Goal: Task Accomplishment & Management: Use online tool/utility

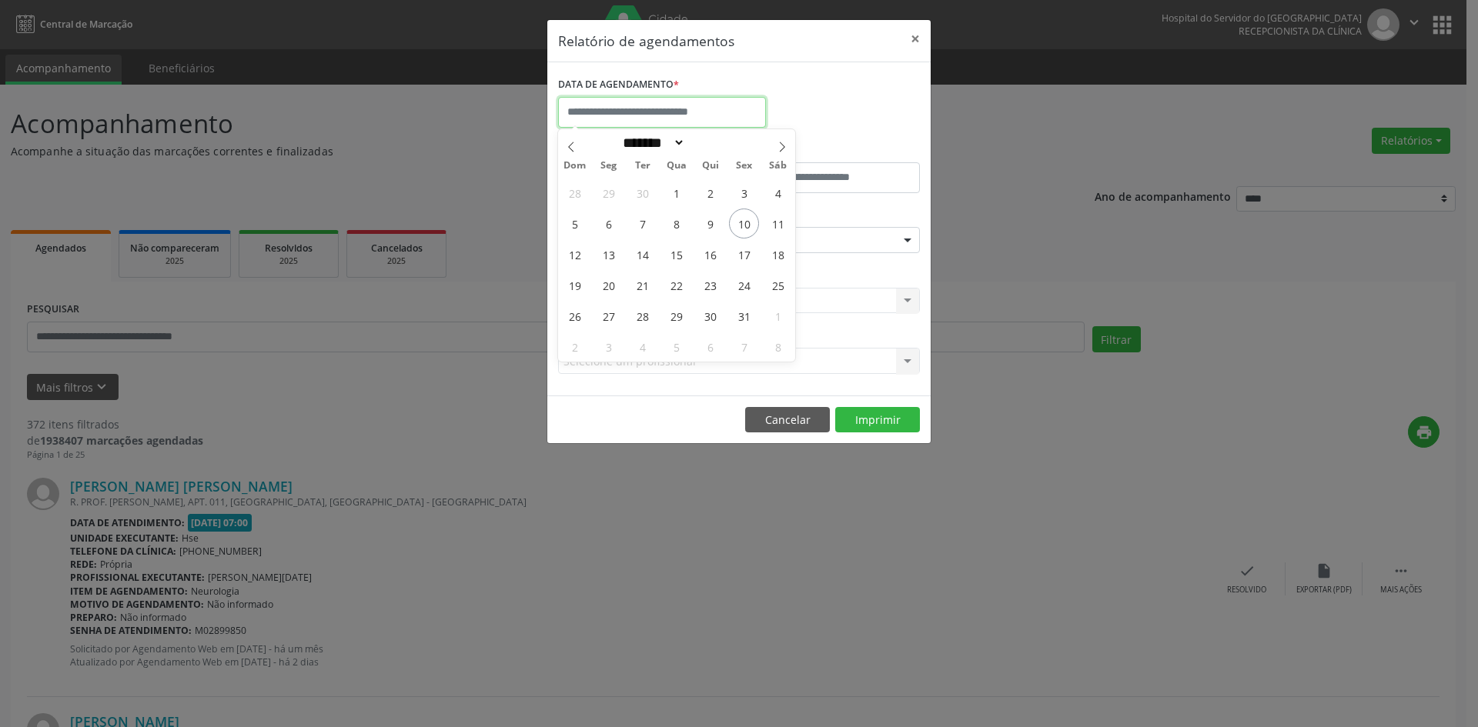
click at [619, 105] on input "text" at bounding box center [662, 112] width 208 height 31
click at [784, 144] on icon at bounding box center [782, 147] width 11 height 11
select select "**"
click at [772, 185] on span "1" at bounding box center [778, 193] width 30 height 30
type input "**********"
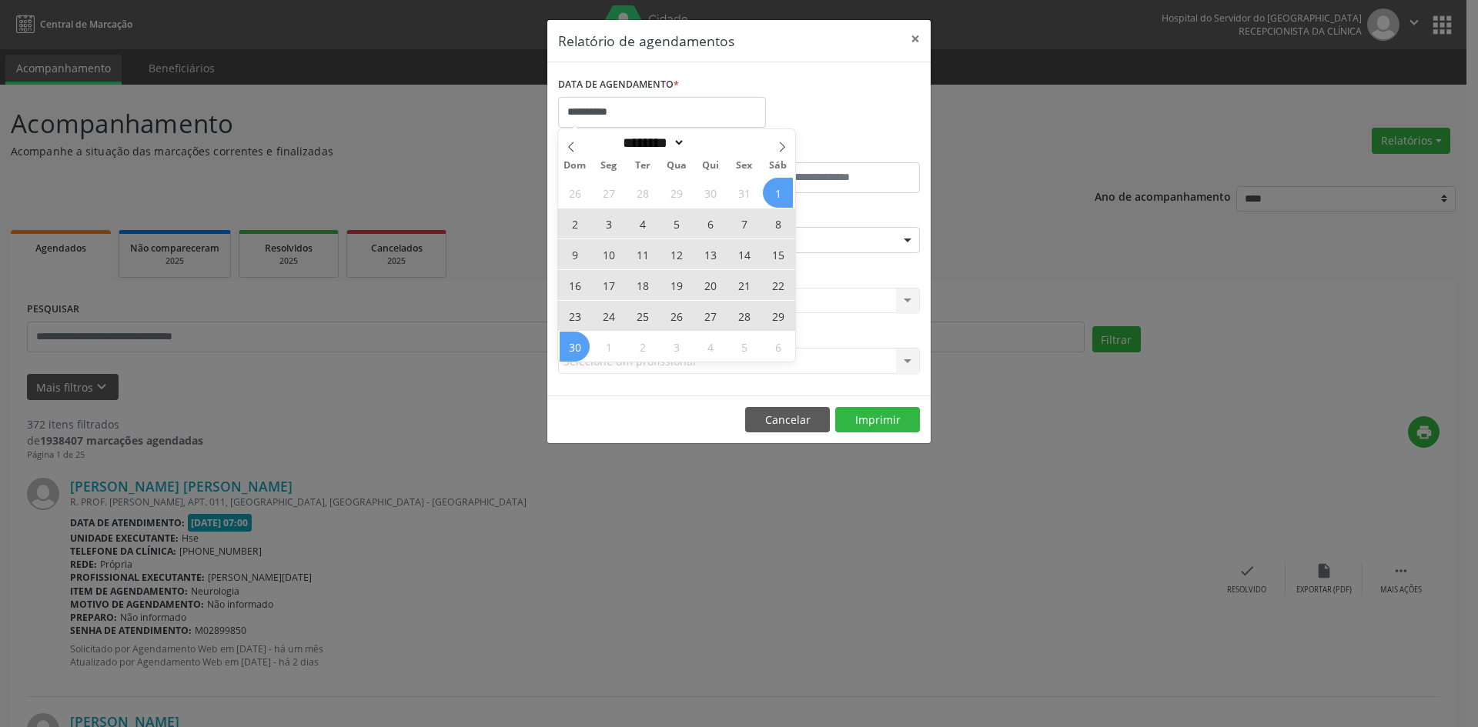
drag, startPoint x: 772, startPoint y: 185, endPoint x: 580, endPoint y: 342, distance: 247.8
click at [580, 342] on div "26 27 28 29 30 31 1 2 3 4 5 6 7 8 9 10 11 12 13 14 15 16 17 18 19 20 21 22 23 2…" at bounding box center [676, 269] width 237 height 185
click at [580, 342] on span "30" at bounding box center [575, 347] width 30 height 30
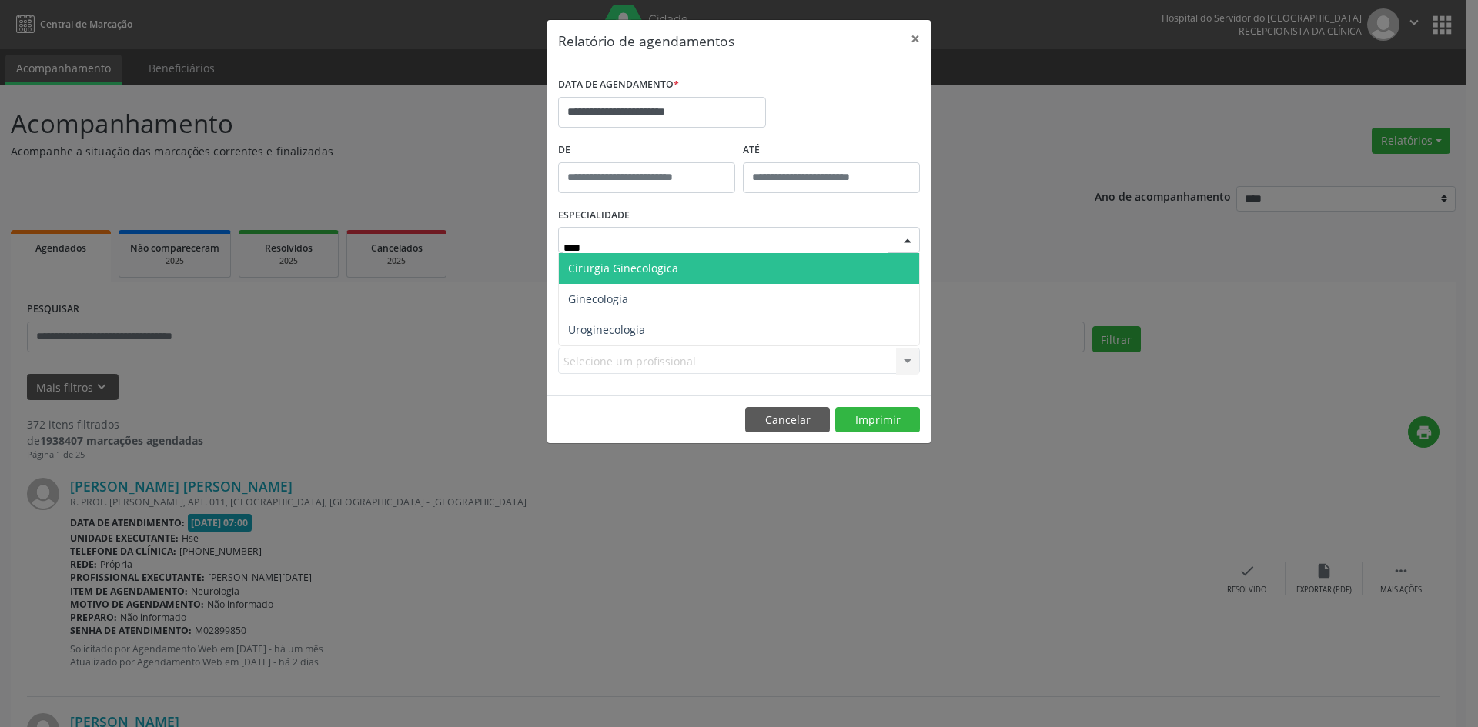
type input "*****"
click at [664, 266] on span "Cirurgia Ginecologica" at bounding box center [623, 268] width 110 height 15
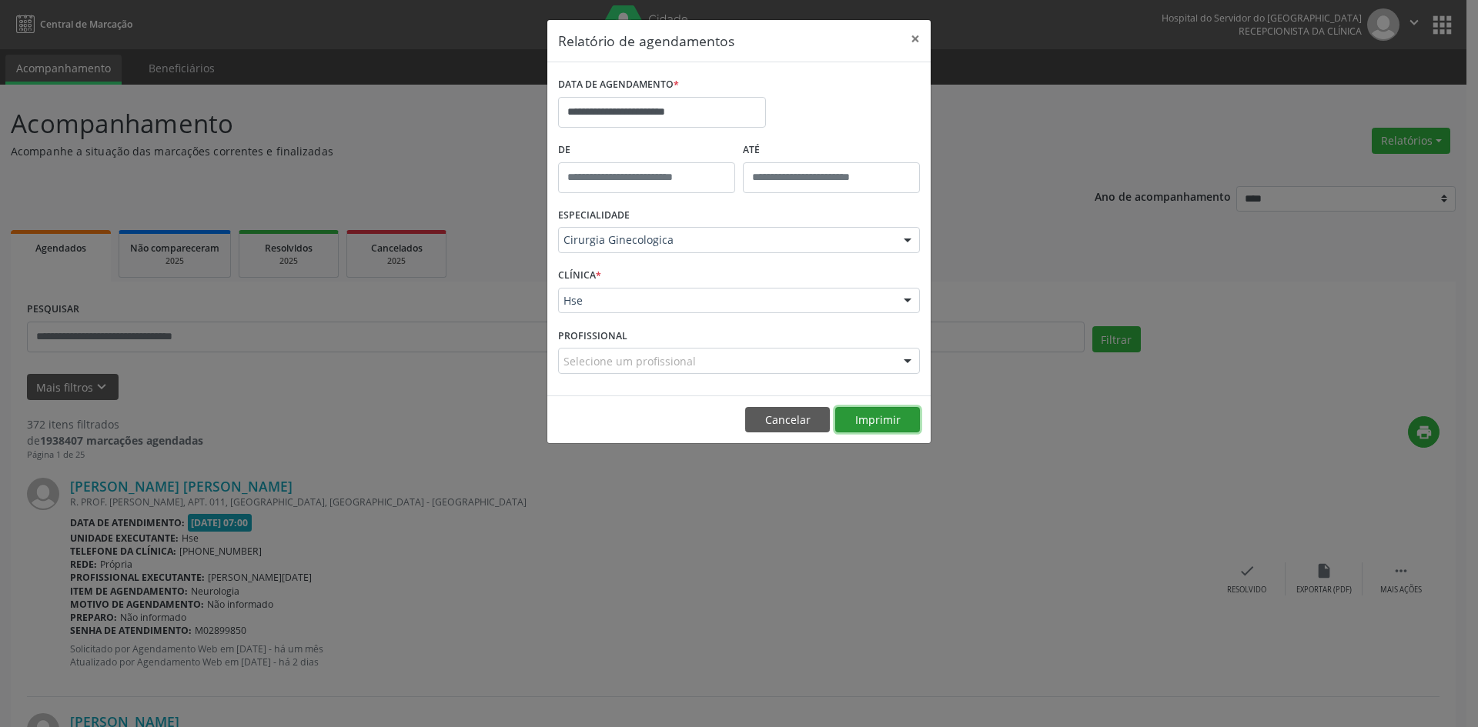
click at [878, 413] on button "Imprimir" at bounding box center [877, 420] width 85 height 26
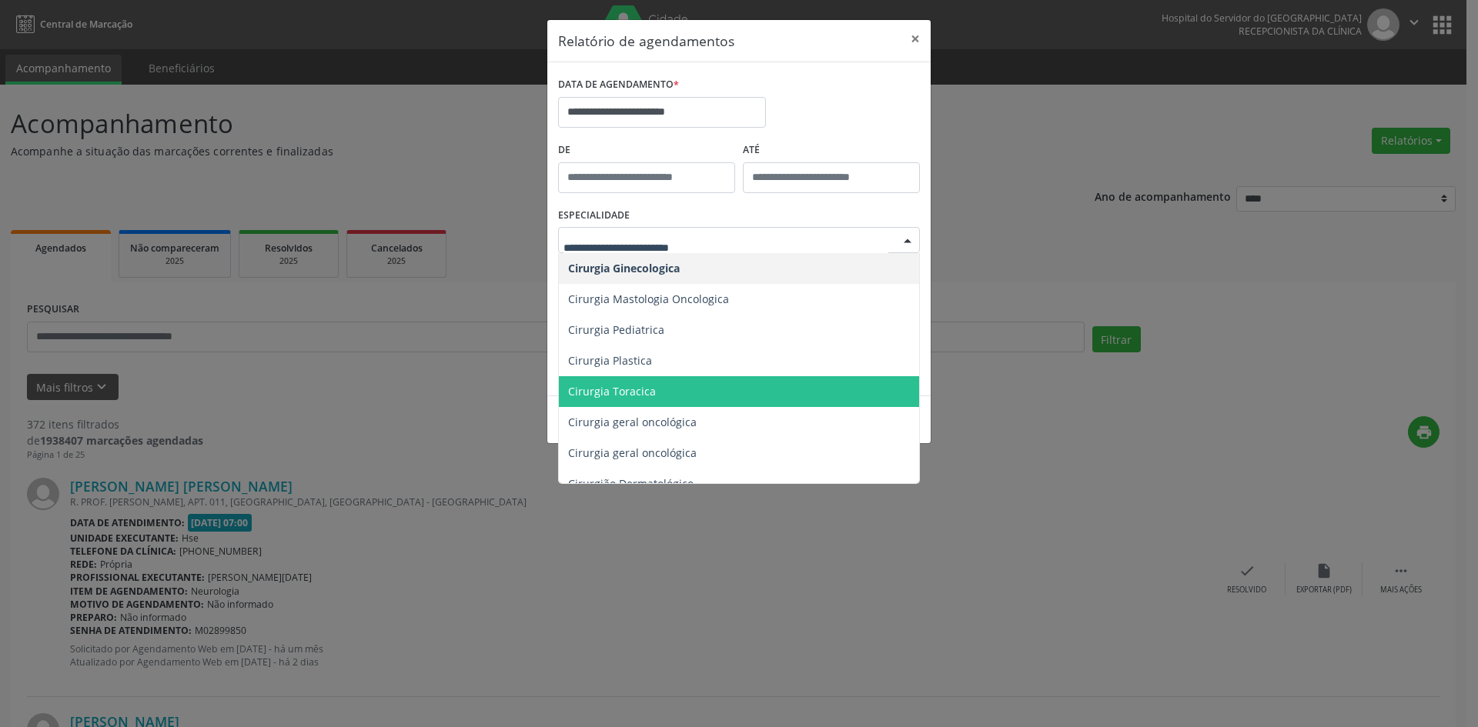
scroll to position [385, 0]
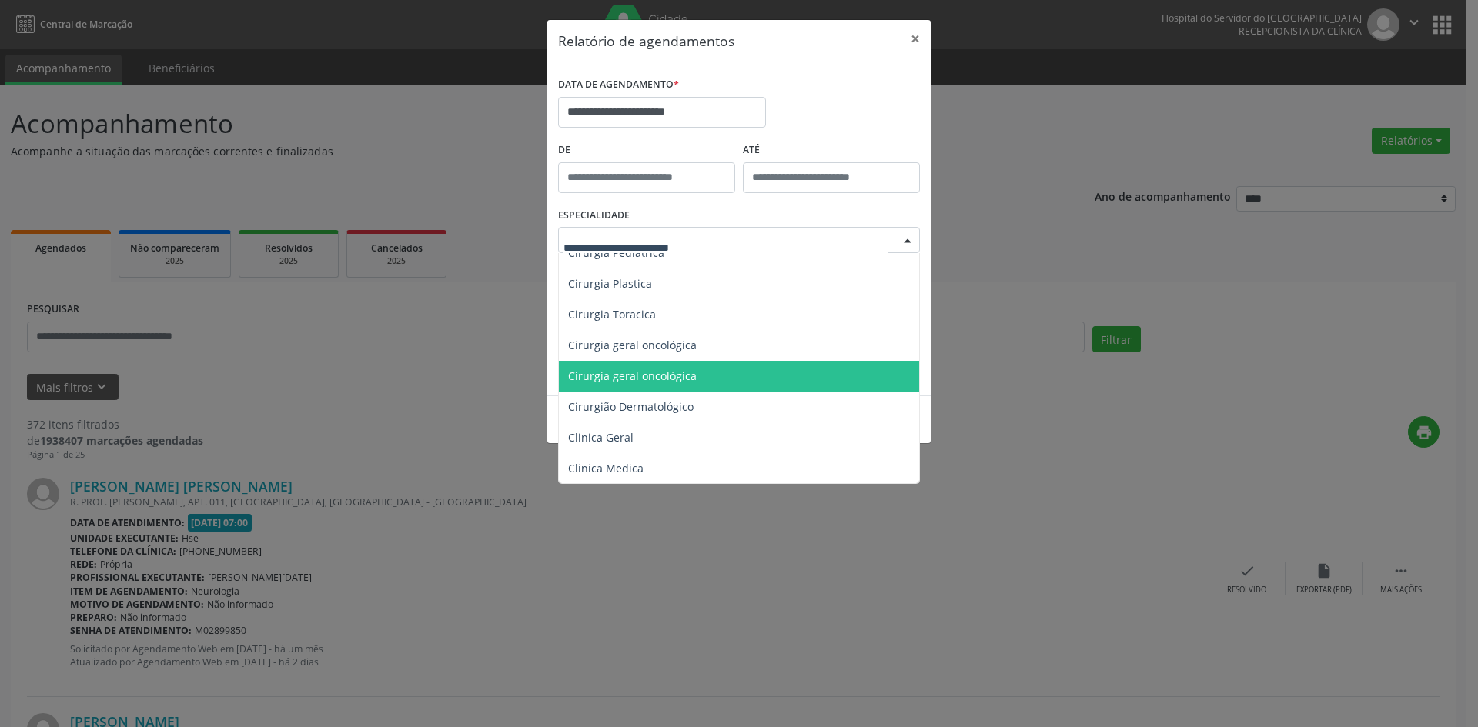
click at [651, 372] on span "Cirurgia geral oncológica" at bounding box center [632, 376] width 129 height 15
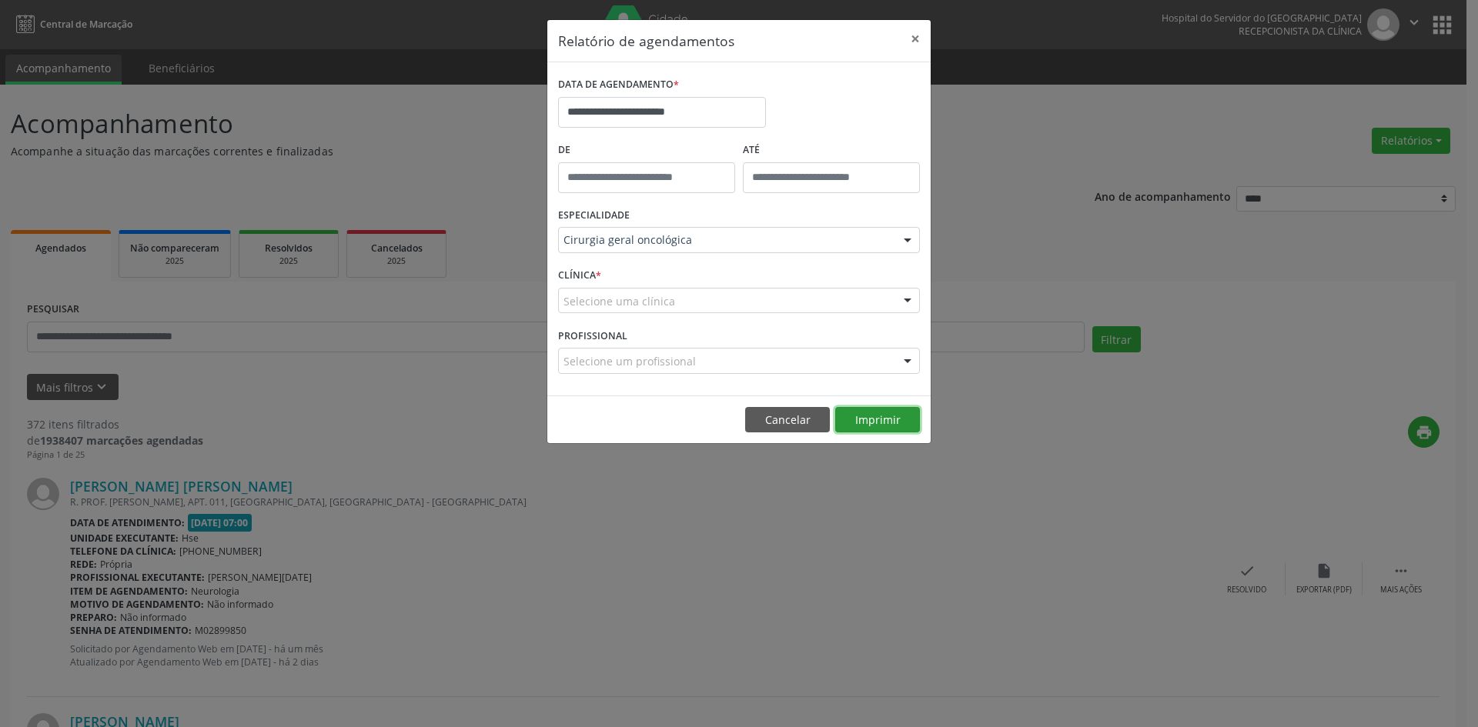
click at [871, 420] on button "Imprimir" at bounding box center [877, 420] width 85 height 26
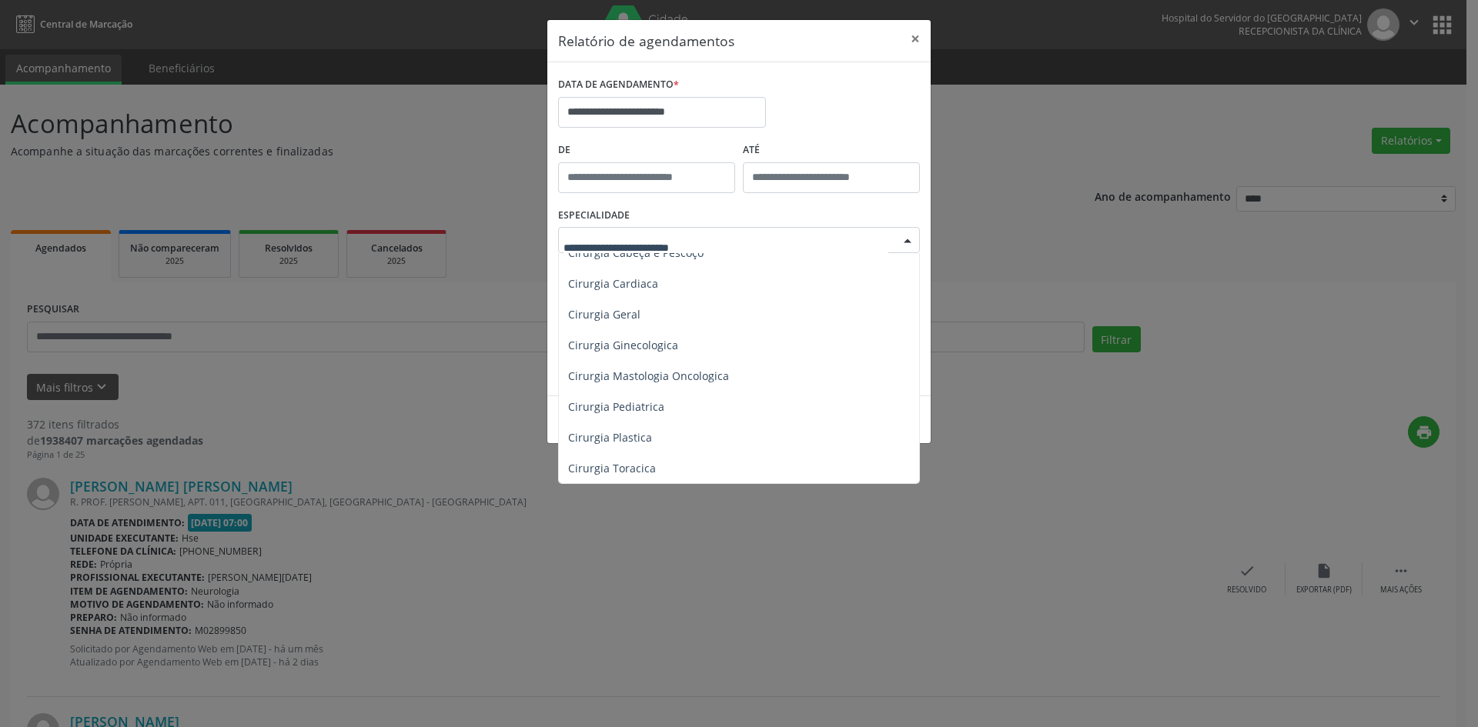
scroll to position [0, 0]
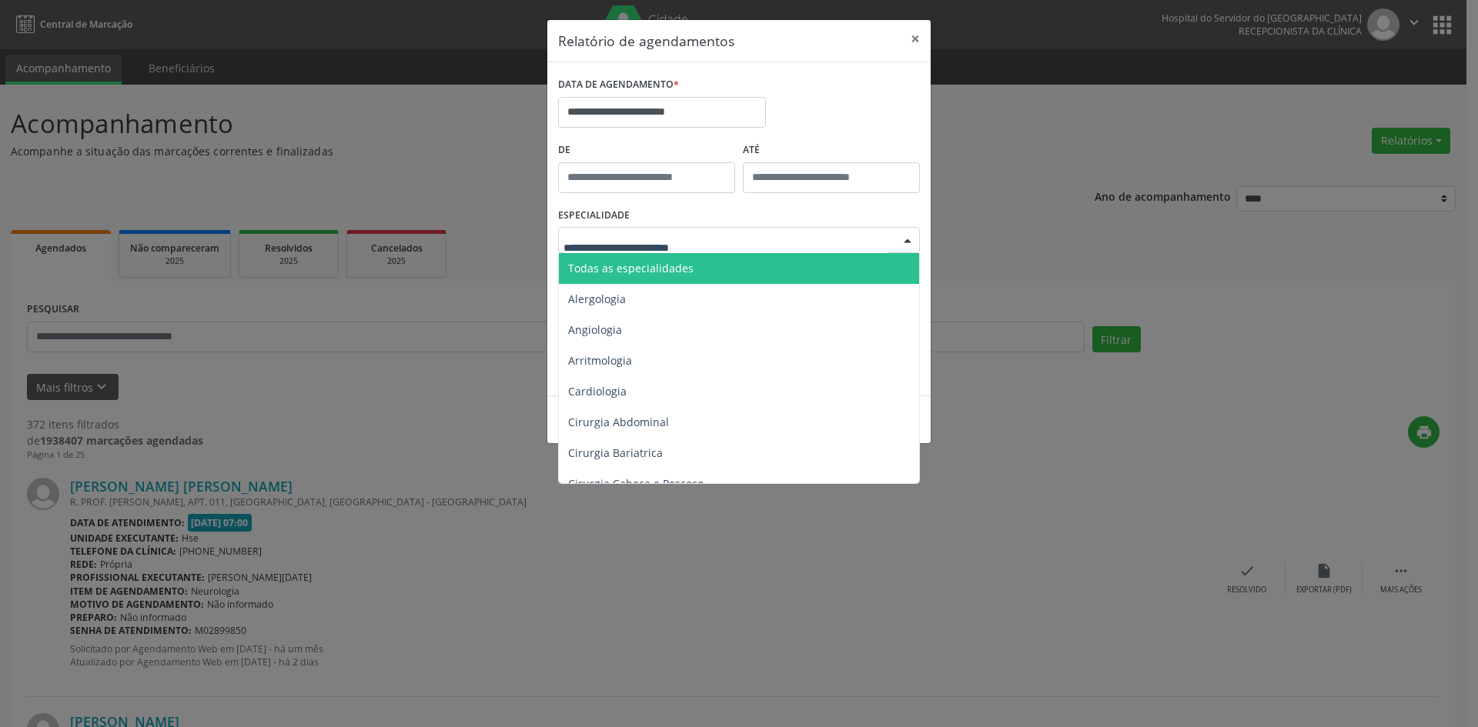
click at [734, 268] on span "Todas as especialidades" at bounding box center [740, 268] width 363 height 31
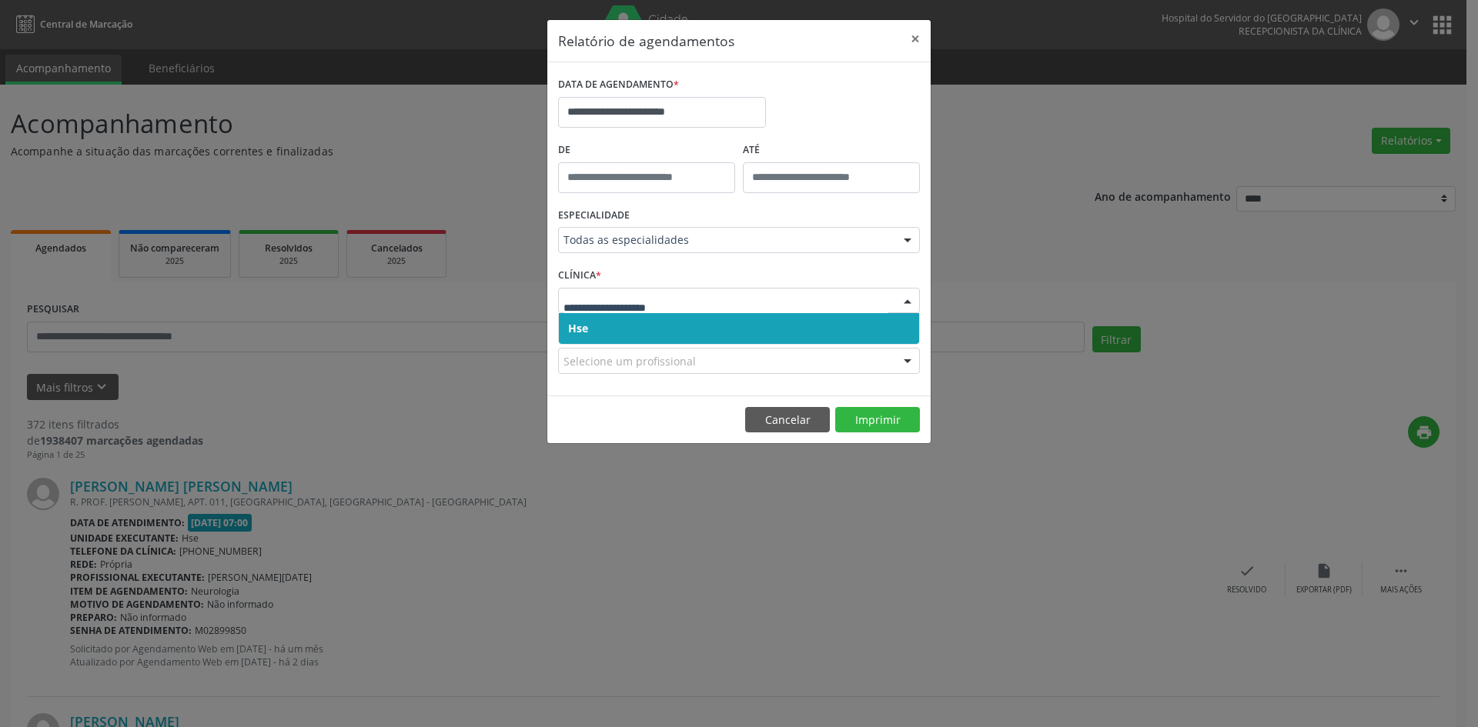
click at [712, 326] on span "Hse" at bounding box center [739, 328] width 360 height 31
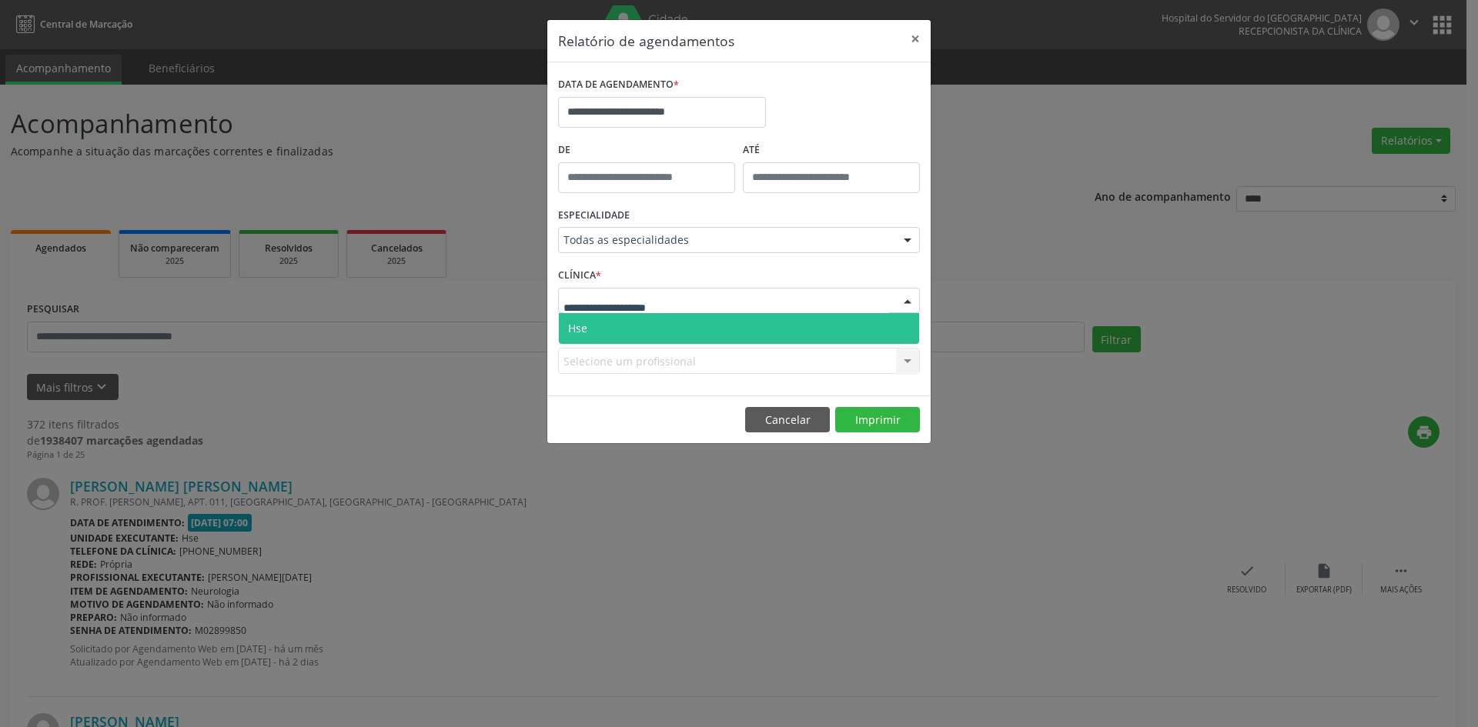
click at [713, 304] on div at bounding box center [739, 301] width 362 height 26
click at [717, 322] on span "Hse" at bounding box center [739, 328] width 360 height 31
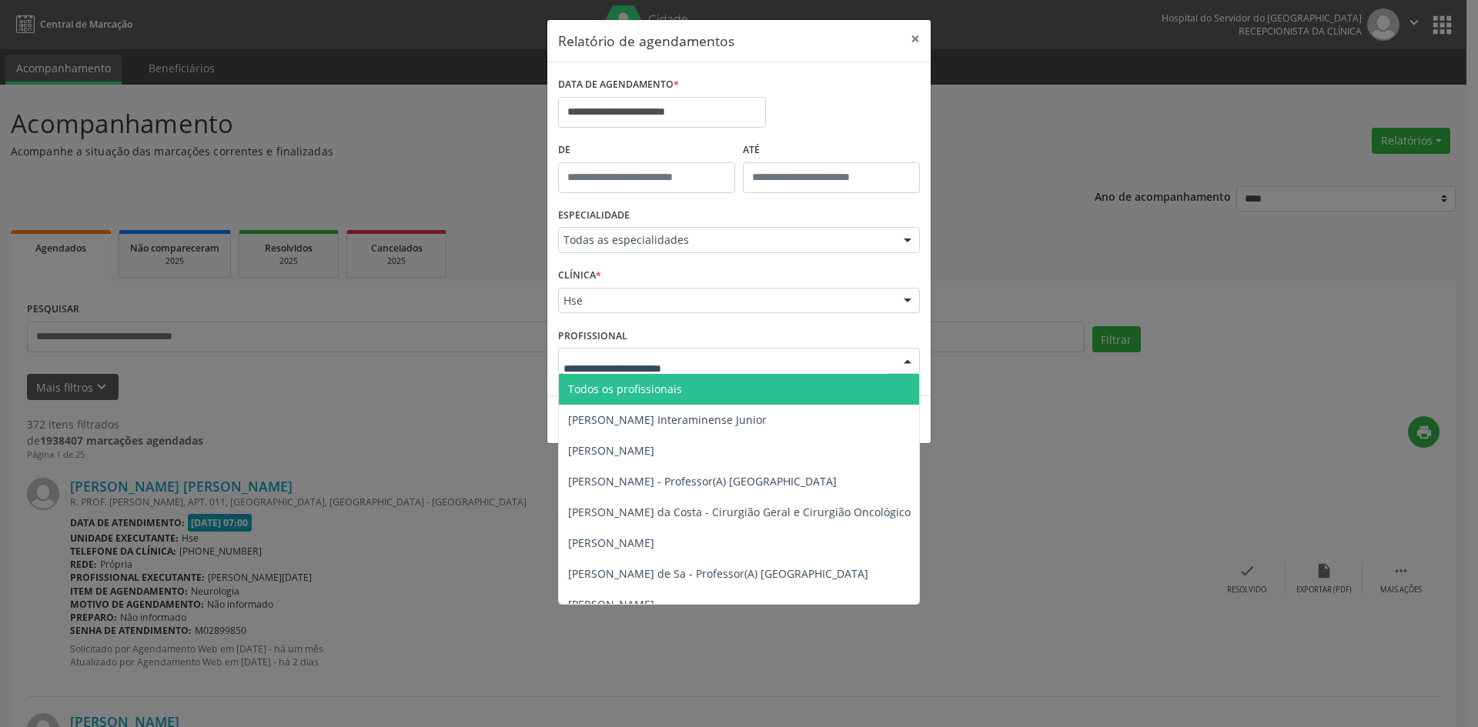
click at [906, 363] on div at bounding box center [907, 362] width 23 height 26
type input "*****"
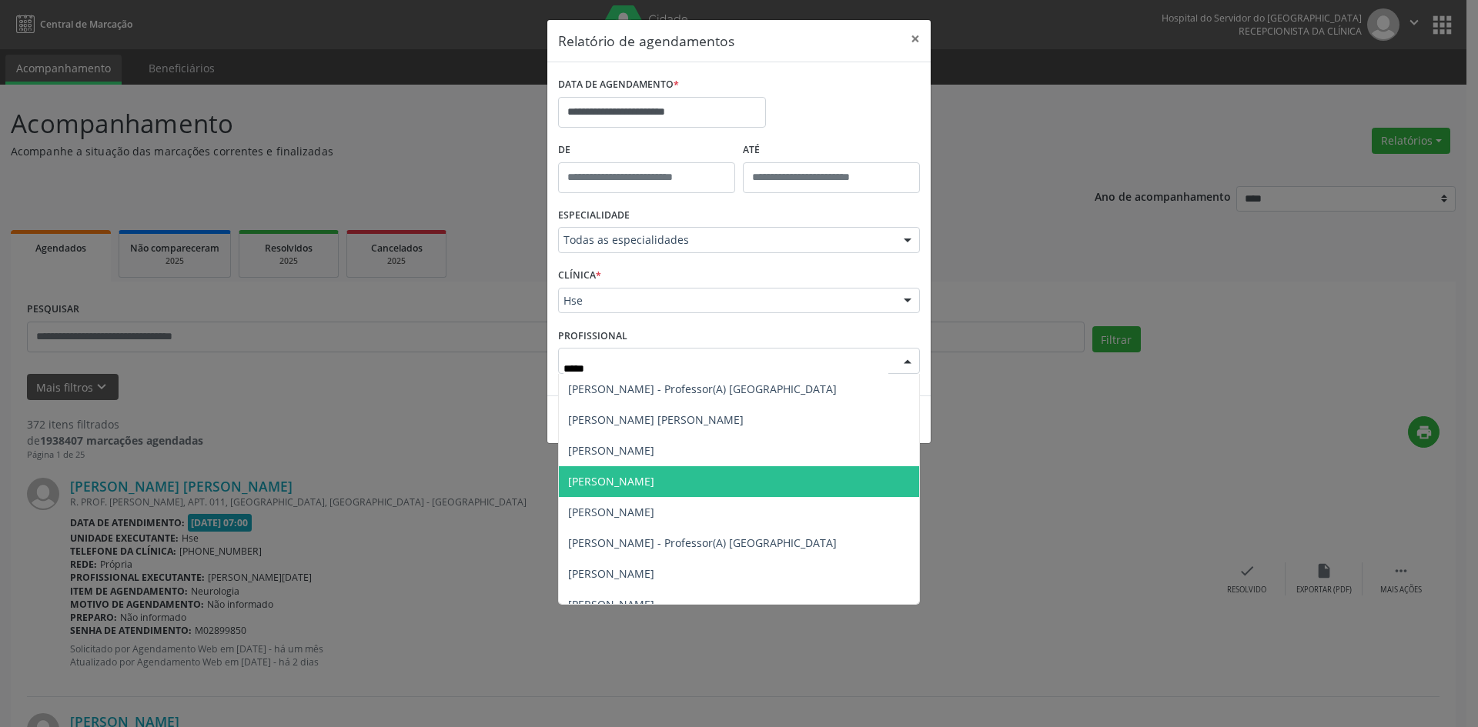
click at [713, 480] on span "[PERSON_NAME]" at bounding box center [739, 481] width 360 height 31
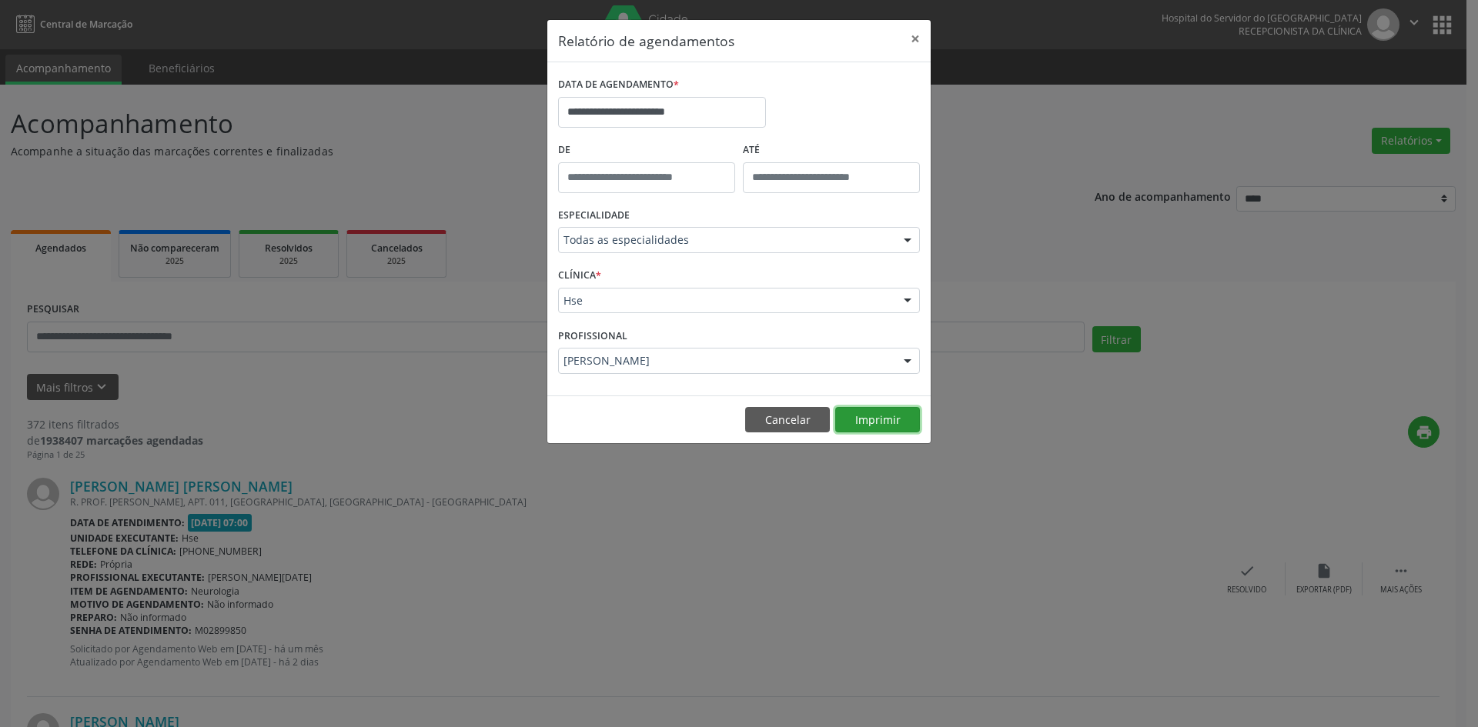
click at [879, 416] on button "Imprimir" at bounding box center [877, 420] width 85 height 26
